Goal: Information Seeking & Learning: Check status

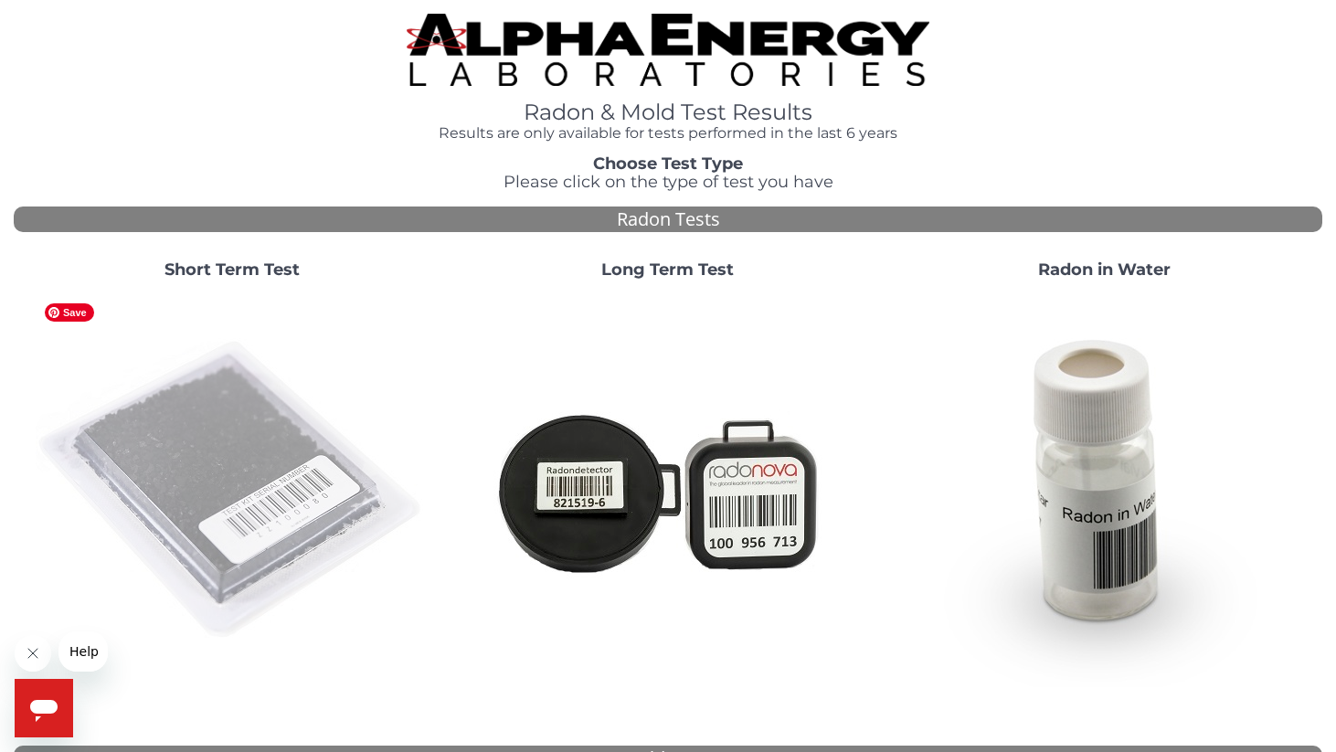
click at [255, 447] on img at bounding box center [232, 490] width 393 height 393
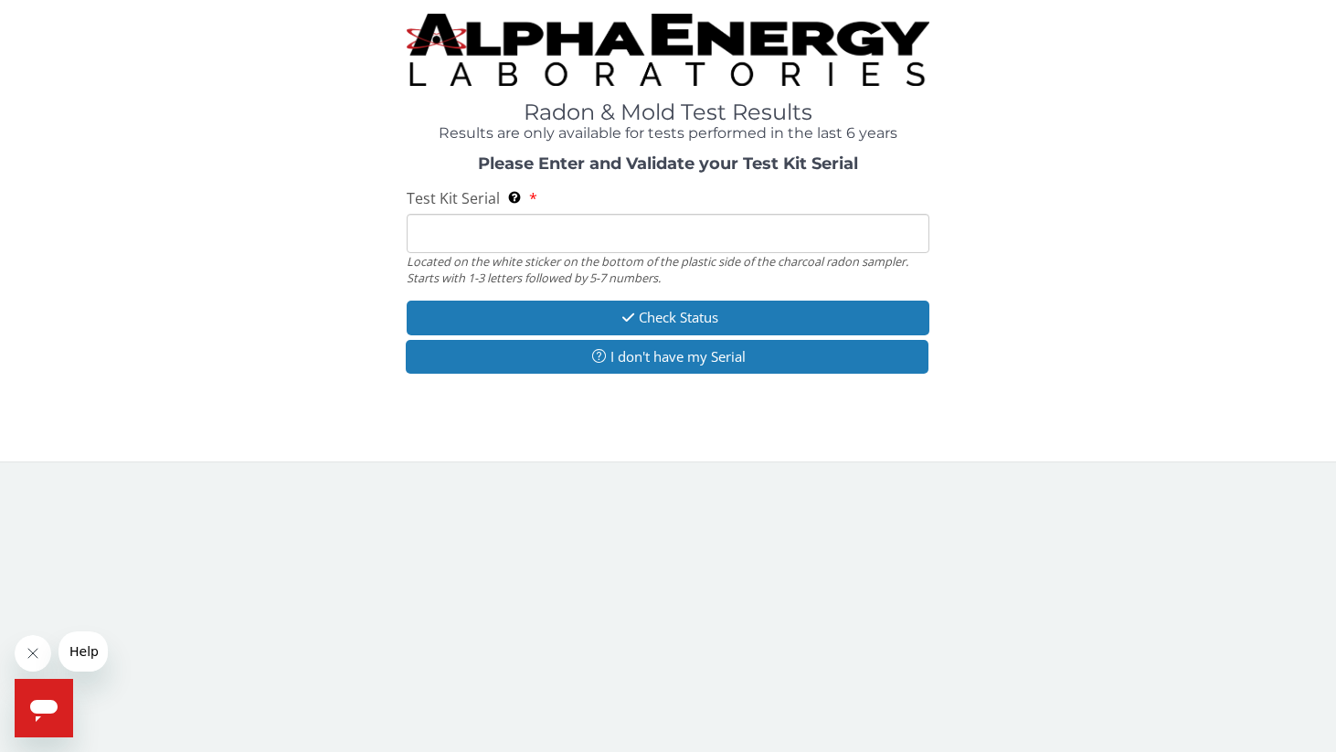
click at [463, 248] on input "Test Kit Serial Located on the white sticker on the bottom of the plastic side …" at bounding box center [669, 233] width 524 height 39
paste input "AA585202"
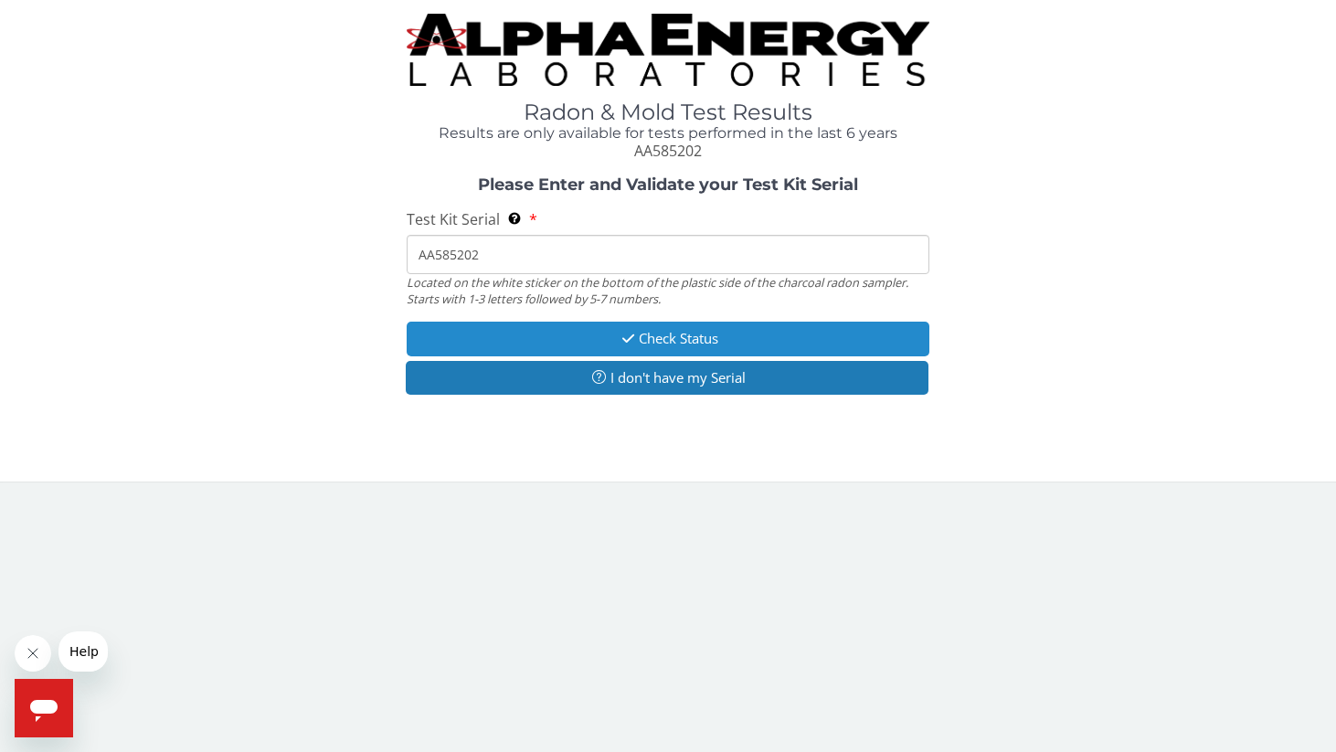
type input "AA585202"
click at [639, 341] on button "Check Status" at bounding box center [669, 339] width 524 height 34
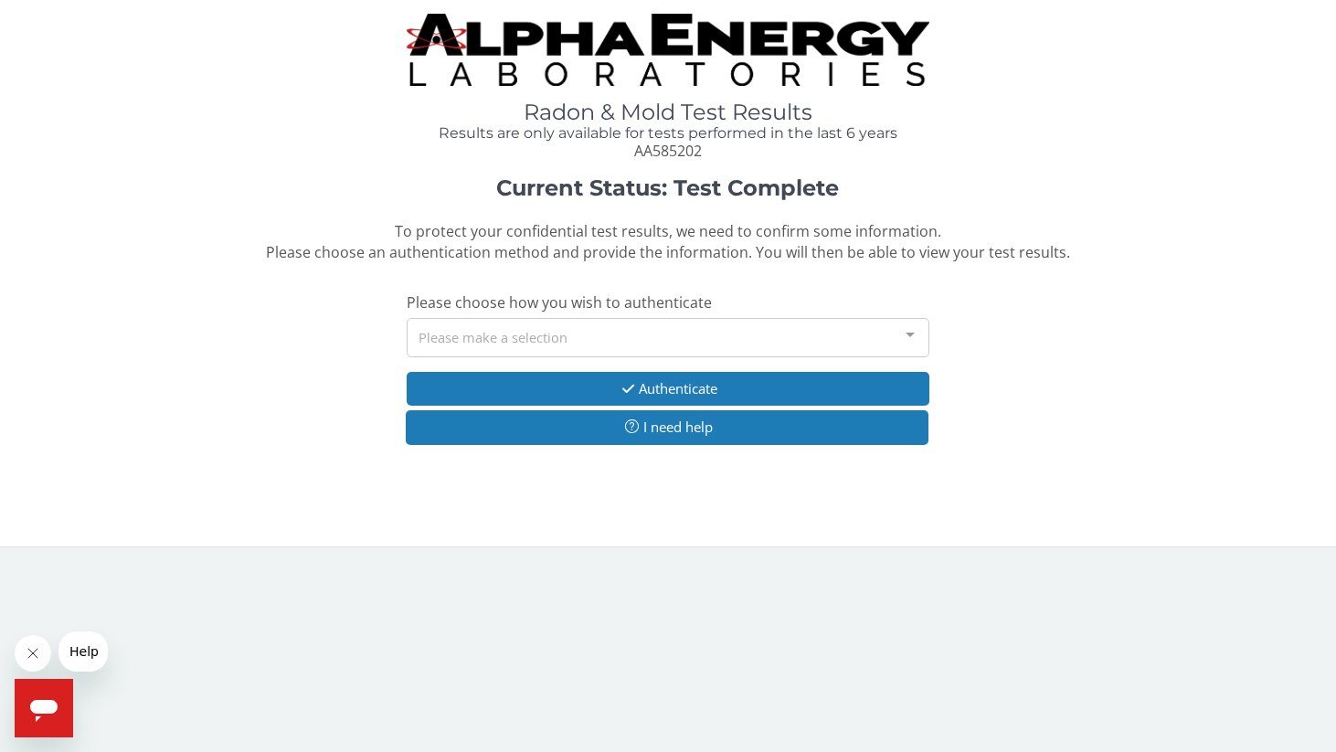
click at [639, 341] on div "Please make a selection" at bounding box center [669, 337] width 524 height 39
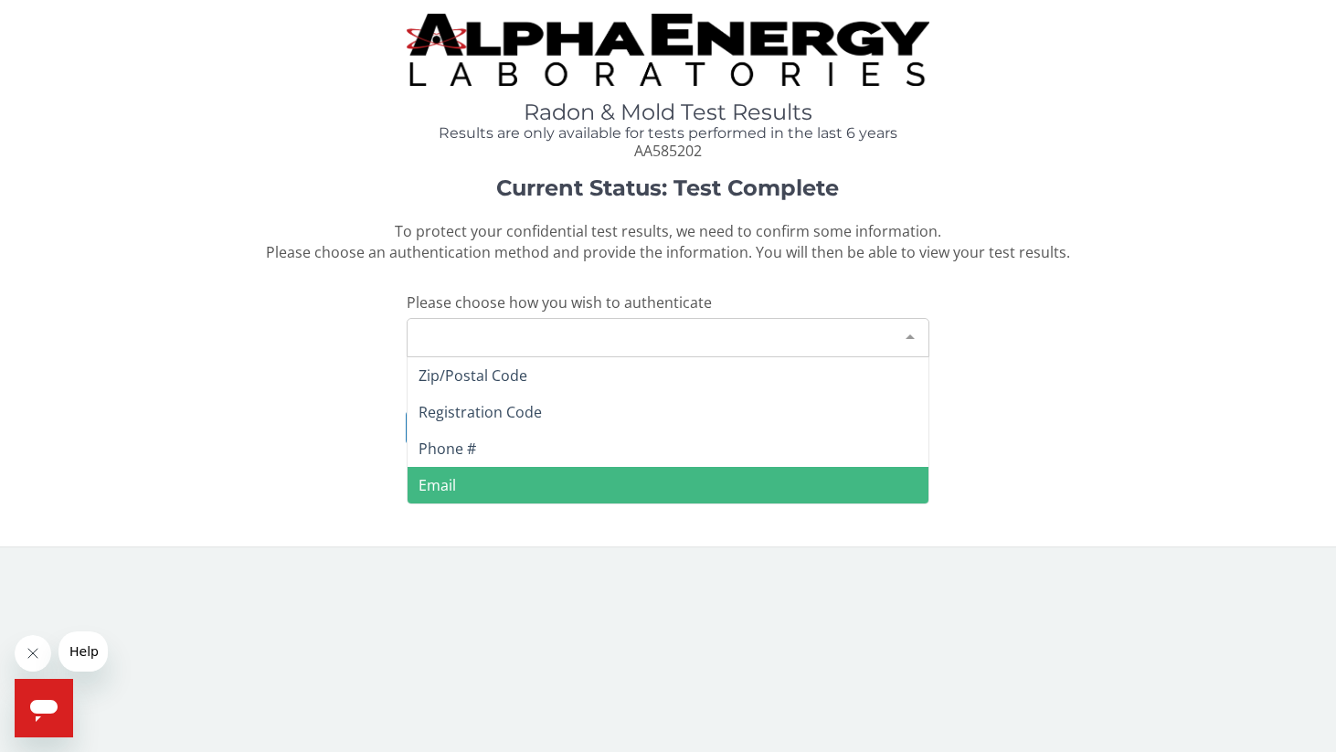
click at [653, 481] on span "Email" at bounding box center [669, 485] width 522 height 37
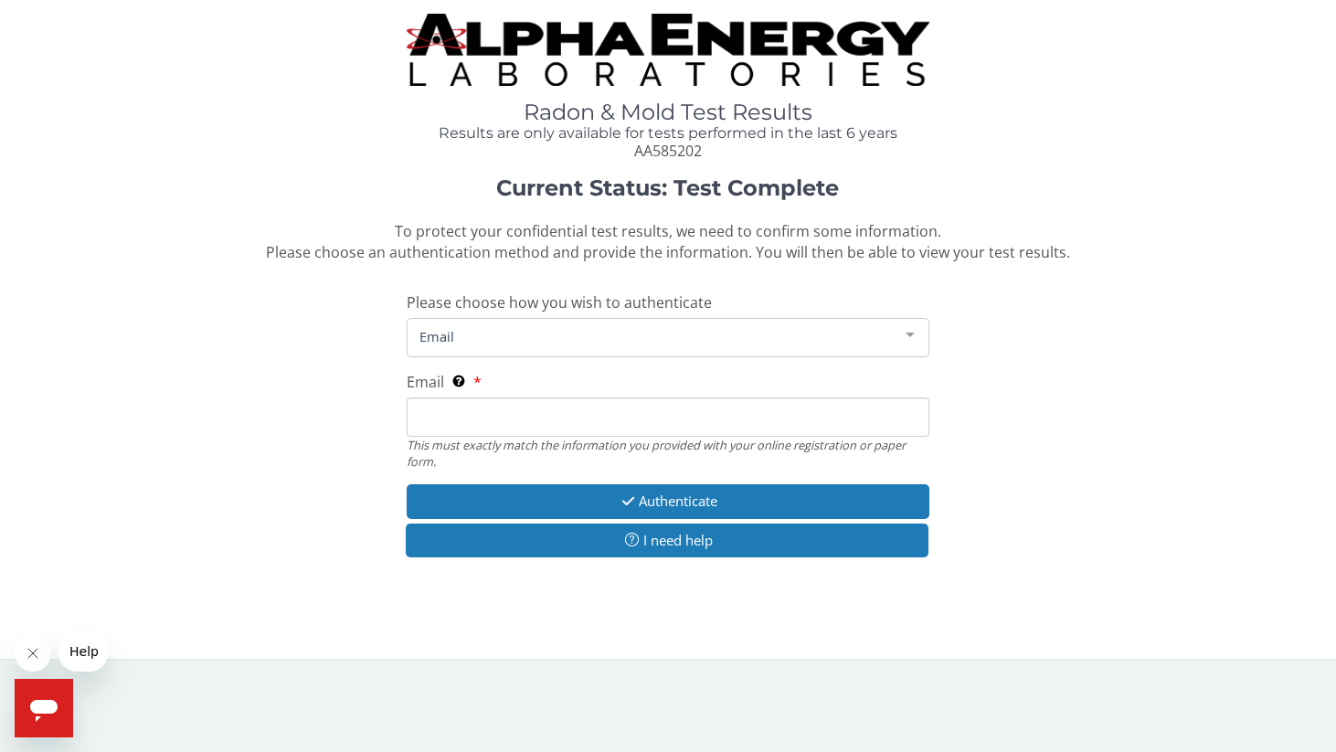
click at [536, 424] on input "Email This must exactly match the information you provided with your online reg…" at bounding box center [669, 417] width 524 height 39
type input "[PERSON_NAME][EMAIL_ADDRESS][PERSON_NAME][DOMAIN_NAME]"
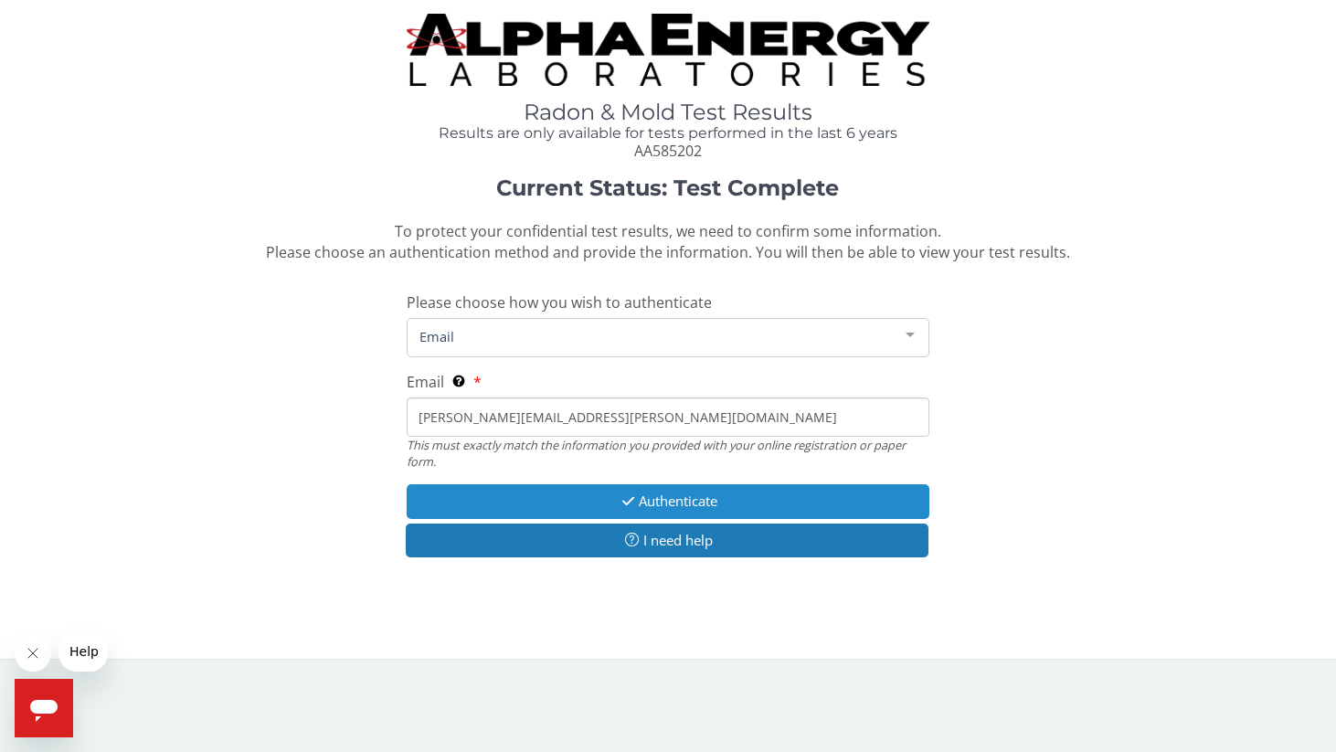
click at [636, 493] on button "Authenticate" at bounding box center [669, 501] width 524 height 34
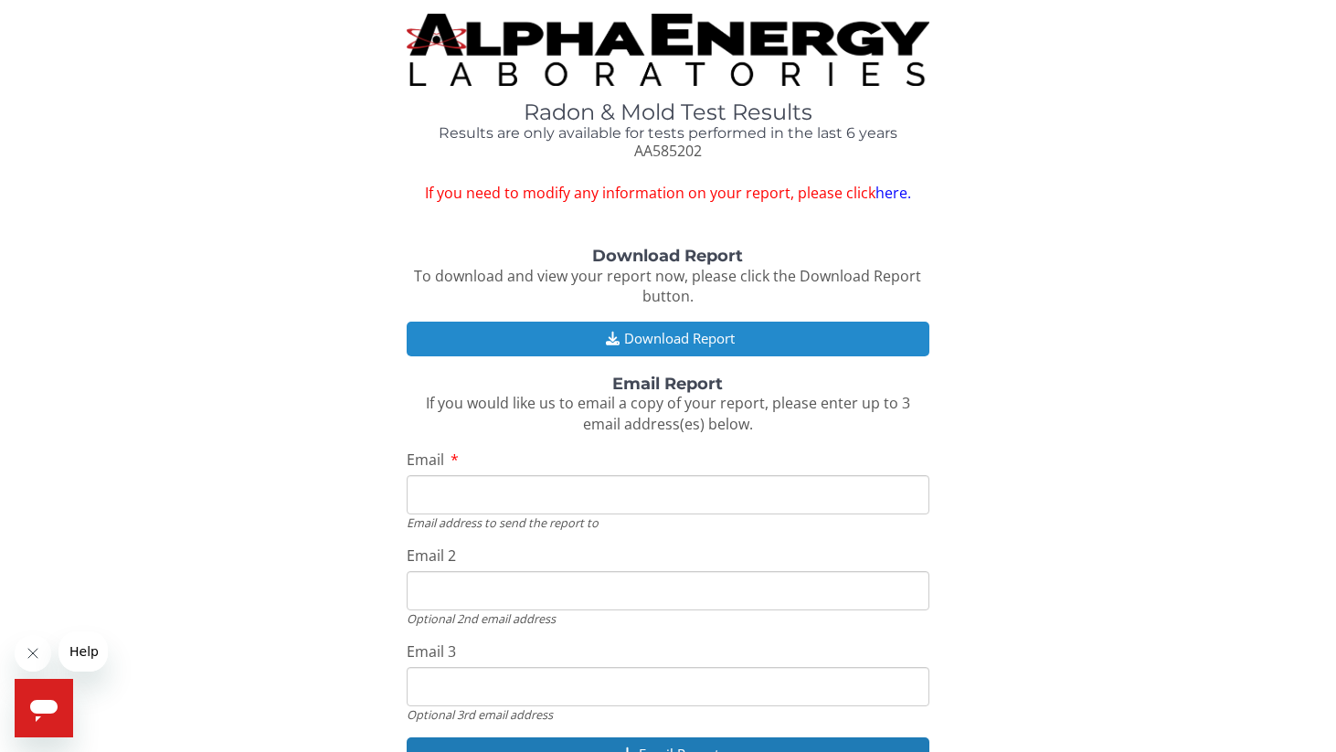
click at [623, 334] on button "Download Report" at bounding box center [669, 339] width 524 height 34
